Goal: Information Seeking & Learning: Learn about a topic

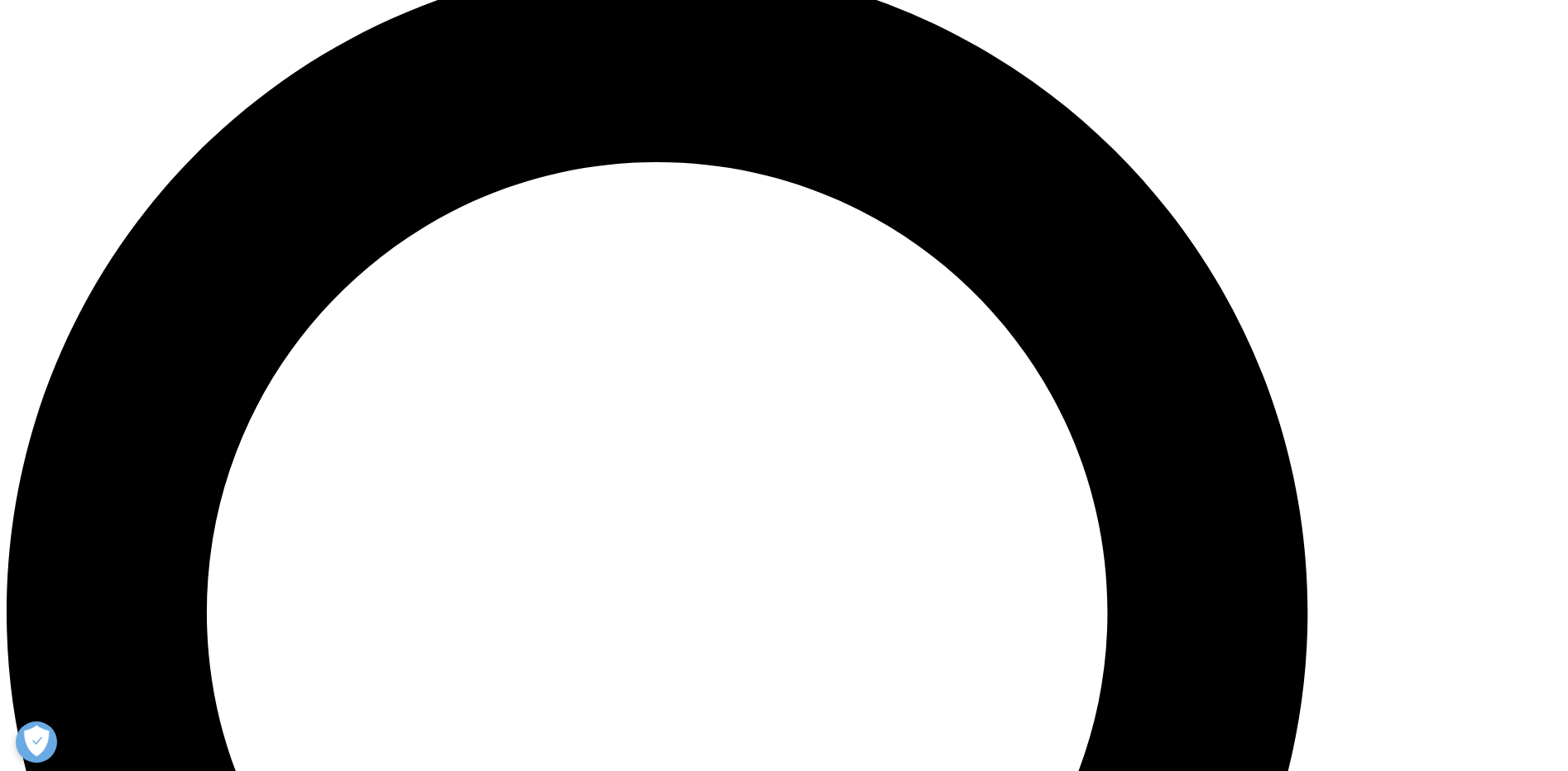
scroll to position [1407, 0]
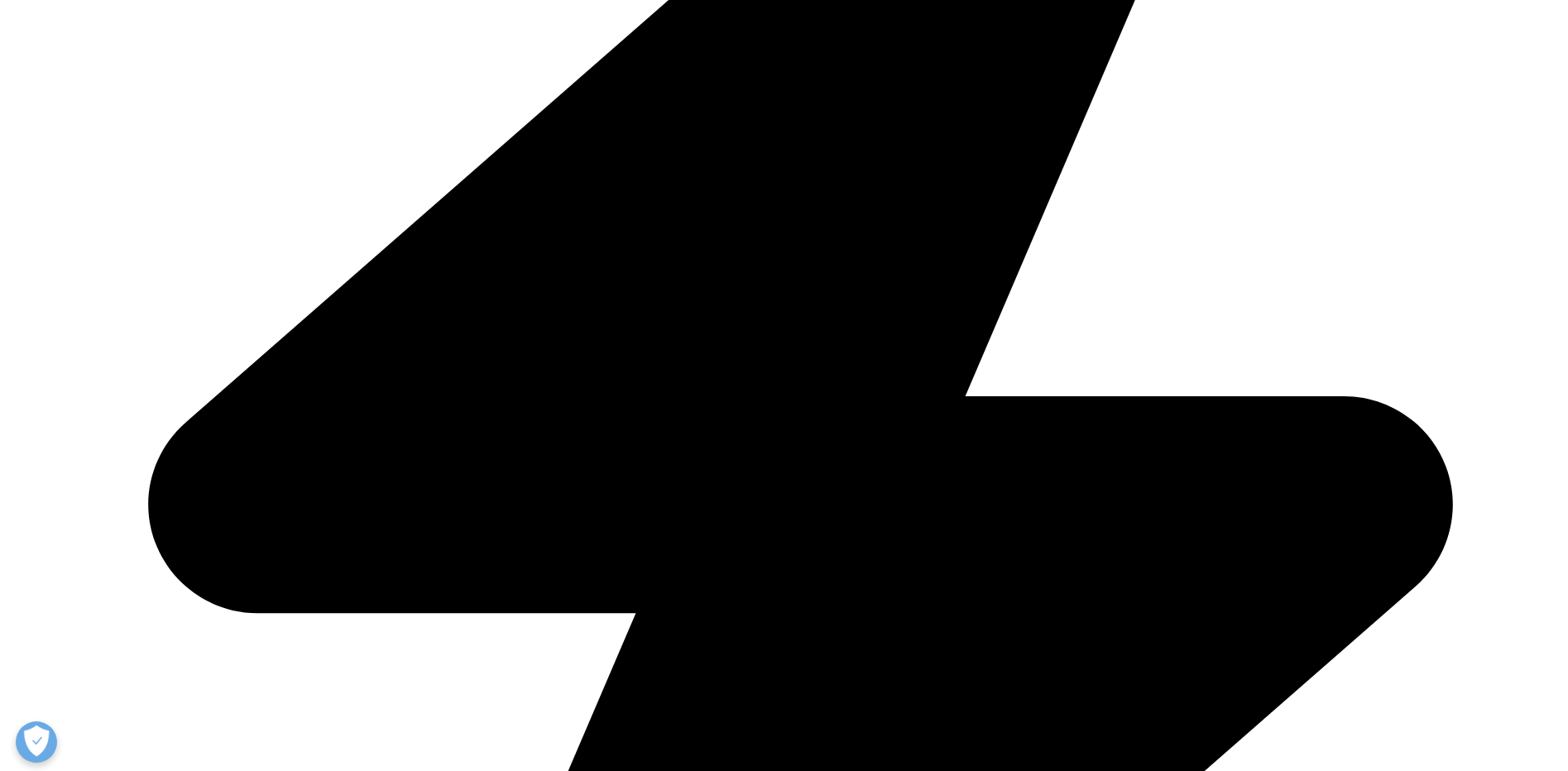
scroll to position [6042, 0]
